Goal: Transaction & Acquisition: Download file/media

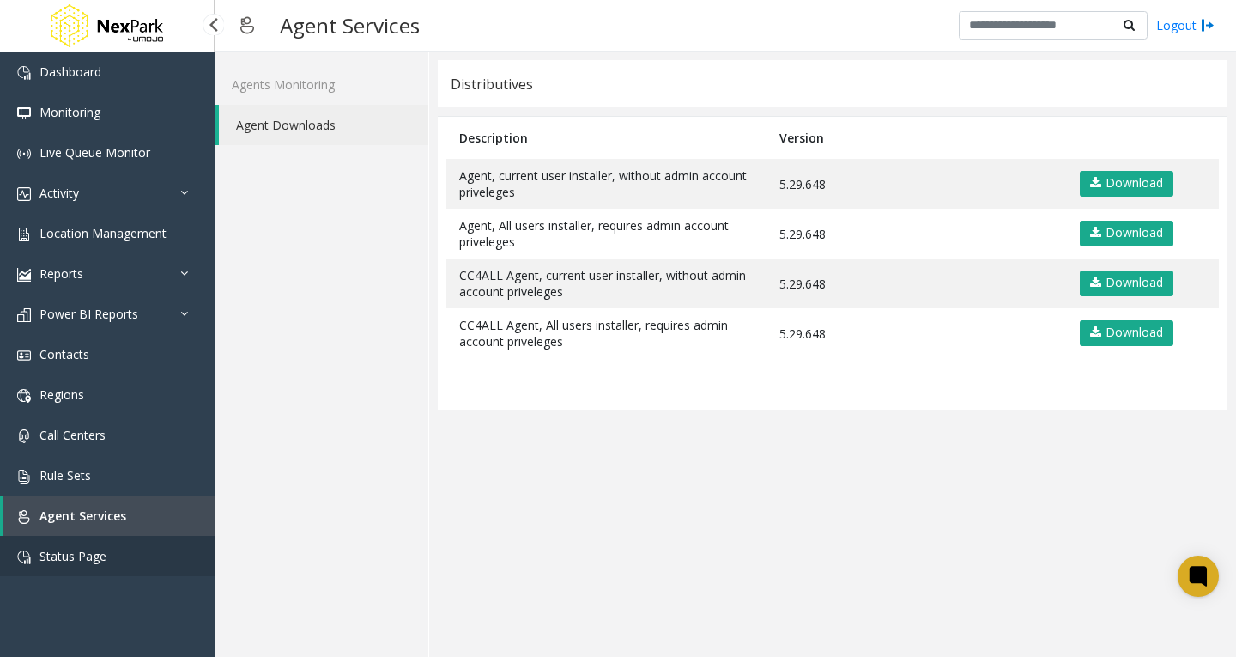
click at [73, 551] on span "Status Page" at bounding box center [72, 556] width 67 height 16
click at [77, 518] on span "Agent Services" at bounding box center [82, 515] width 87 height 16
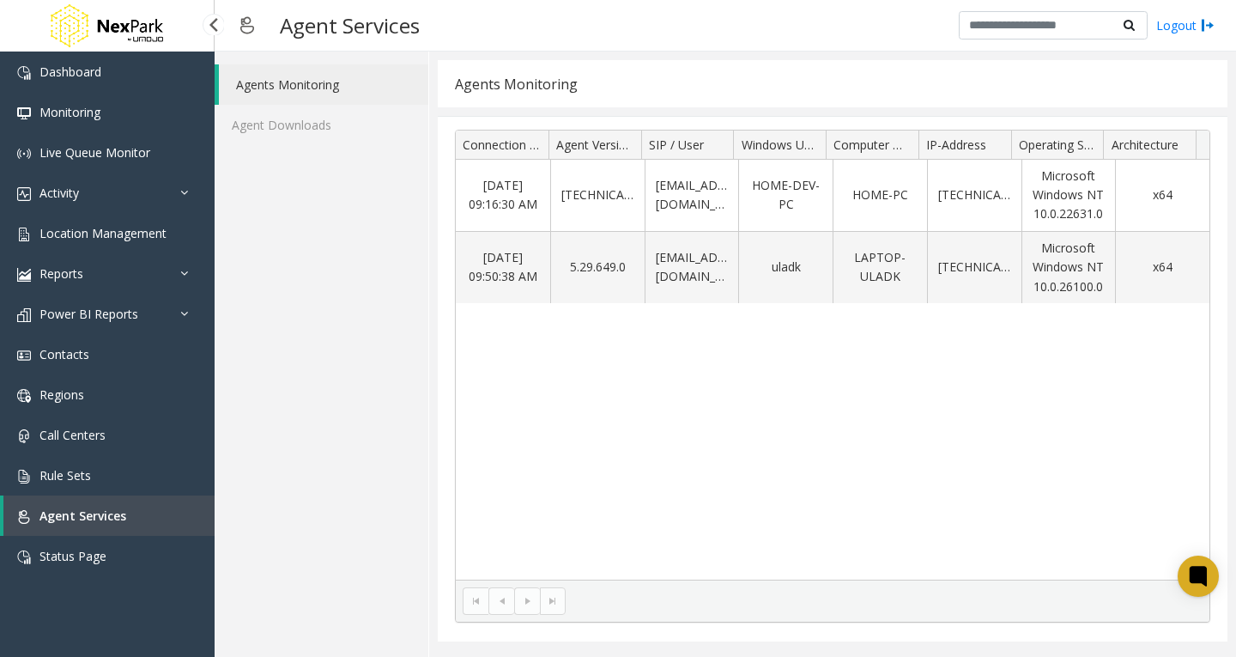
click at [64, 521] on span "Agent Services" at bounding box center [82, 515] width 87 height 16
click at [64, 525] on link "Agent Services" at bounding box center [108, 515] width 211 height 40
click at [75, 551] on span "Status Page" at bounding box center [72, 556] width 67 height 16
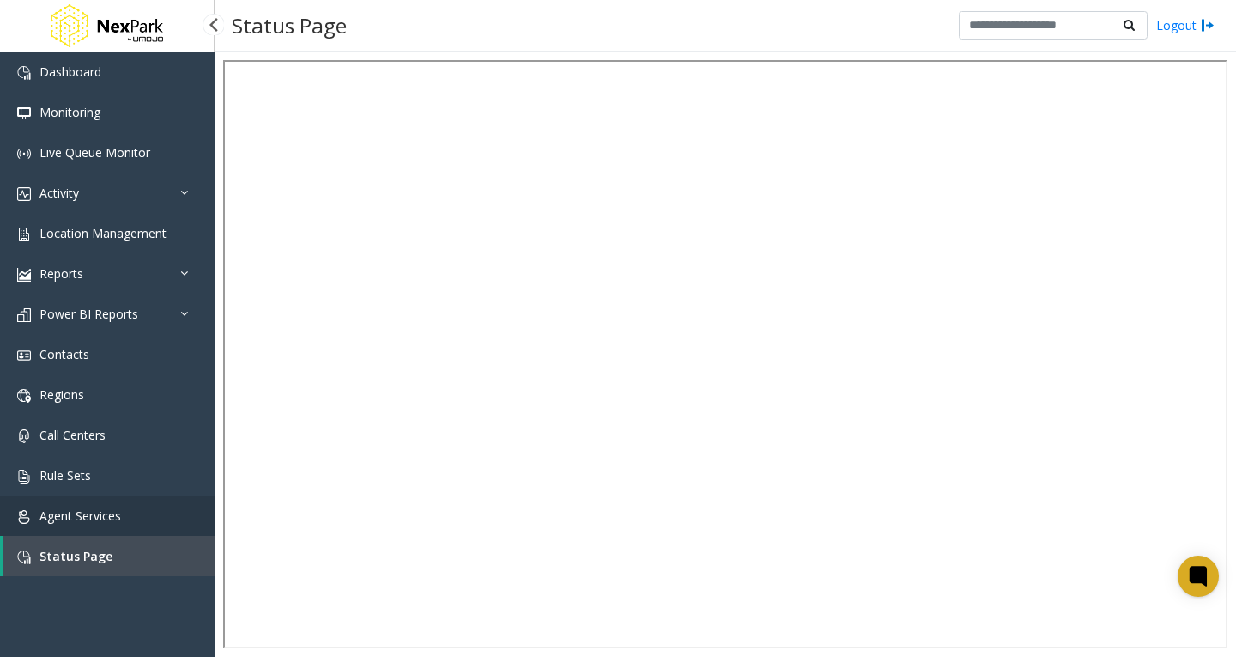
click at [62, 524] on link "Agent Services" at bounding box center [107, 515] width 215 height 40
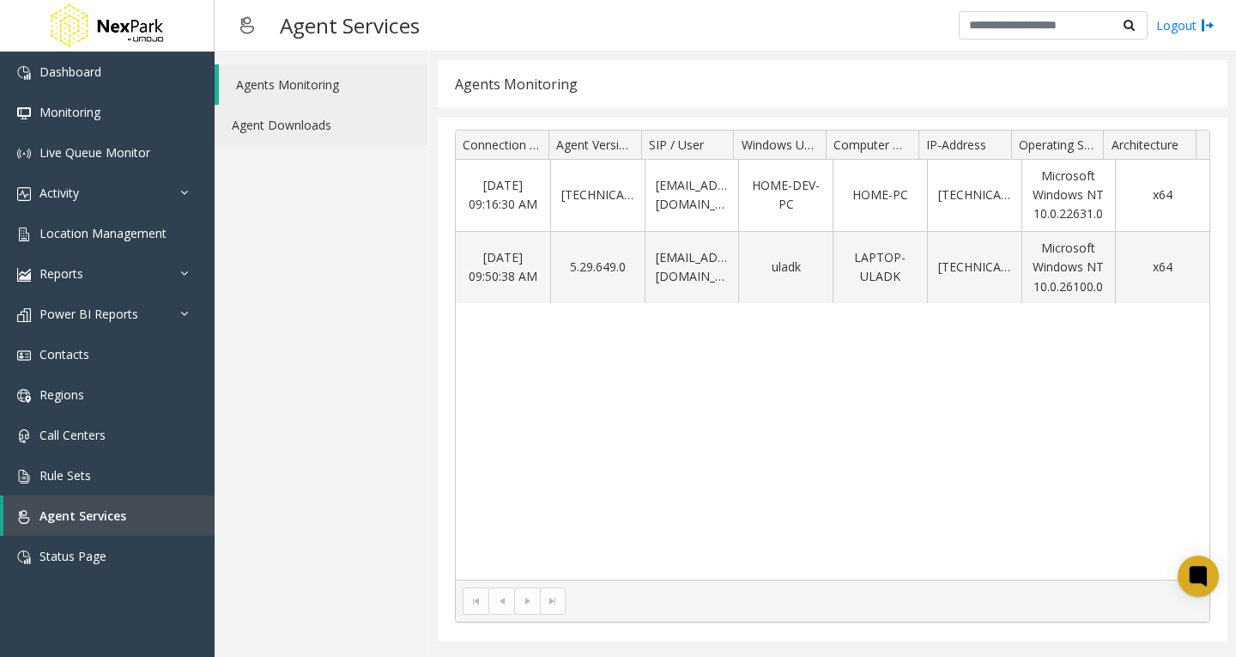
click at [257, 113] on link "Agent Downloads" at bounding box center [322, 125] width 214 height 40
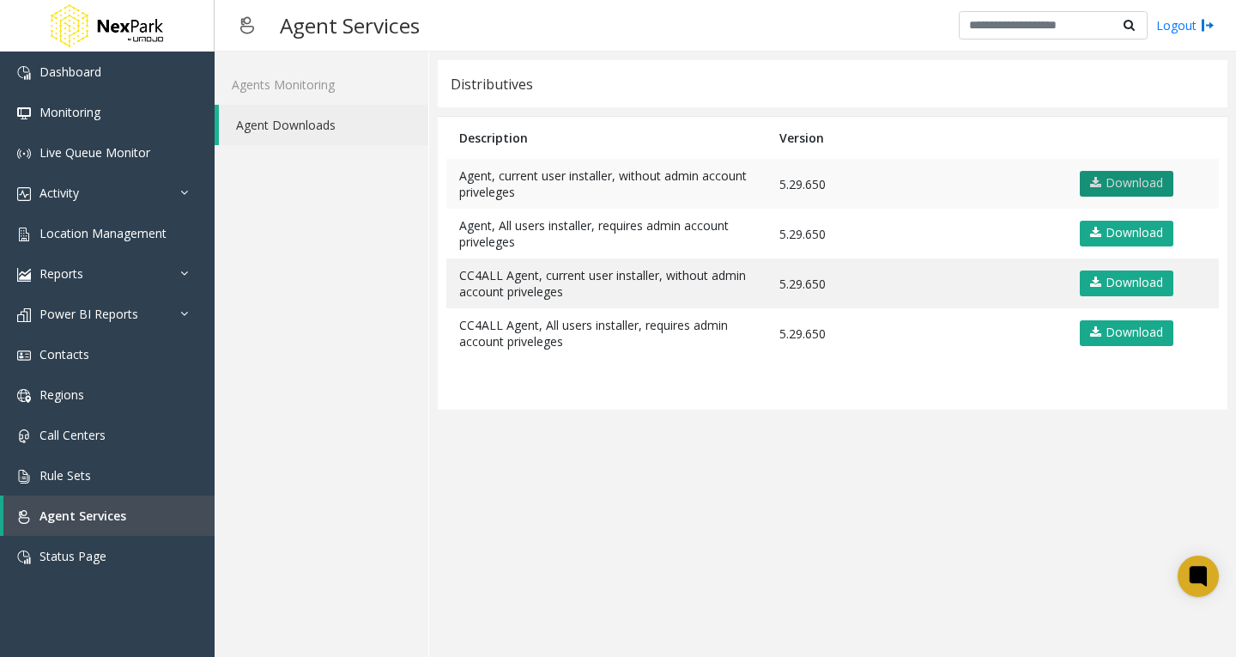
click at [1135, 185] on link "Download" at bounding box center [1127, 184] width 94 height 26
